Goal: Information Seeking & Learning: Learn about a topic

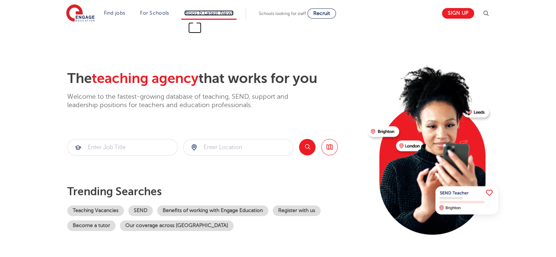
click at [216, 12] on link "Blogs & Latest News" at bounding box center [209, 12] width 50 height 5
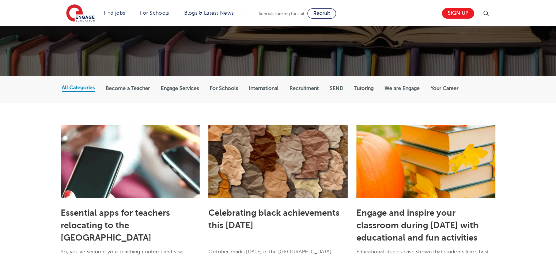
scroll to position [110, 0]
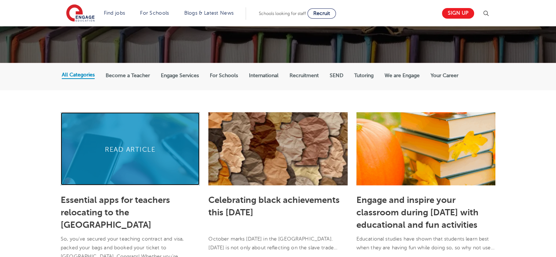
click at [108, 148] on link at bounding box center [130, 148] width 139 height 73
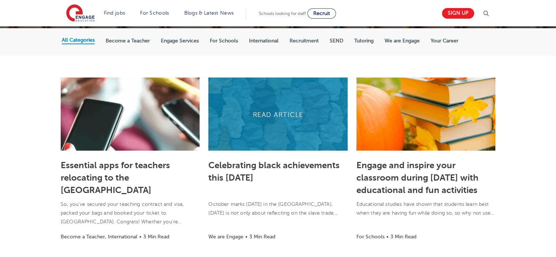
scroll to position [146, 0]
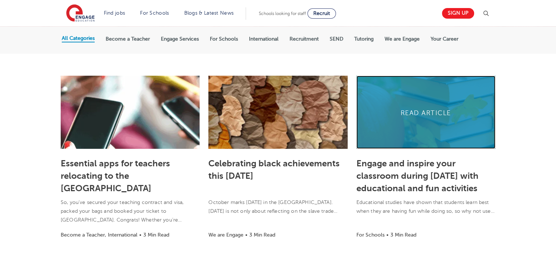
click at [409, 107] on link at bounding box center [425, 112] width 139 height 73
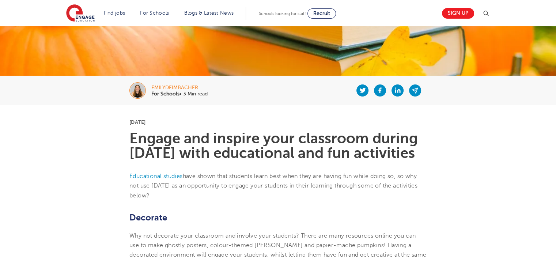
scroll to position [110, 0]
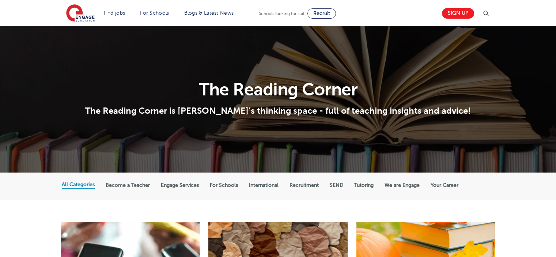
scroll to position [146, 0]
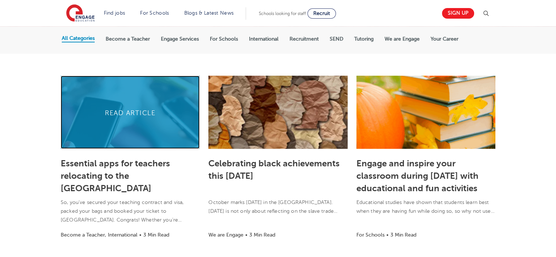
click at [95, 93] on link at bounding box center [130, 112] width 139 height 73
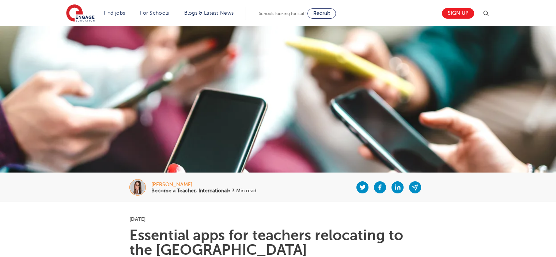
scroll to position [146, 0]
